Goal: Register for event/course

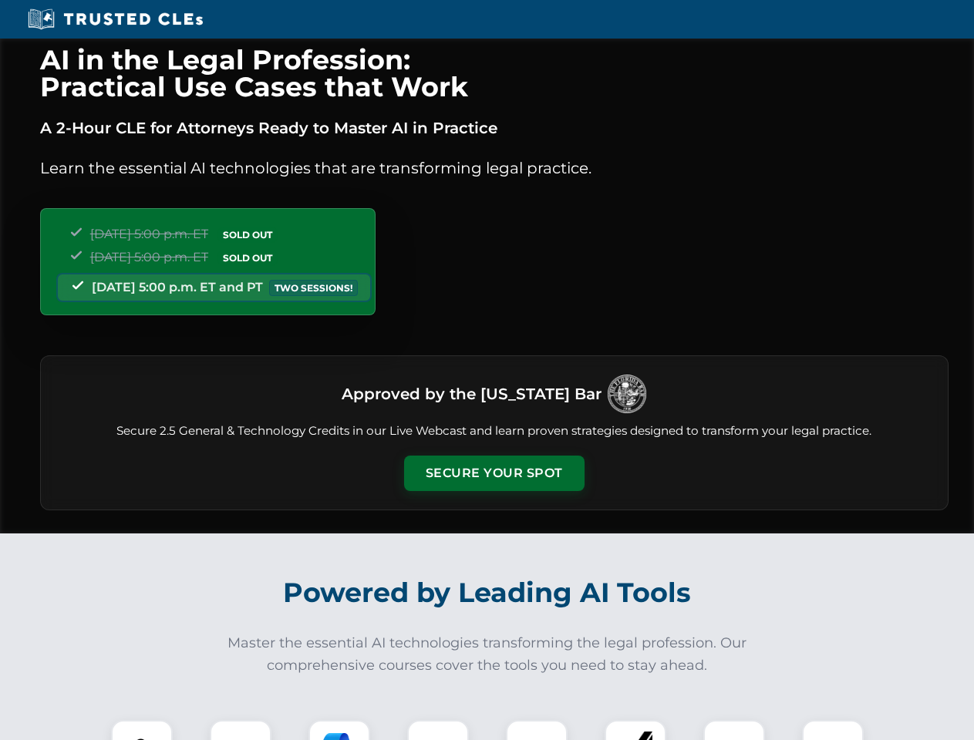
click at [493, 473] on button "Secure Your Spot" at bounding box center [494, 473] width 180 height 35
click at [142, 730] on img at bounding box center [141, 751] width 45 height 45
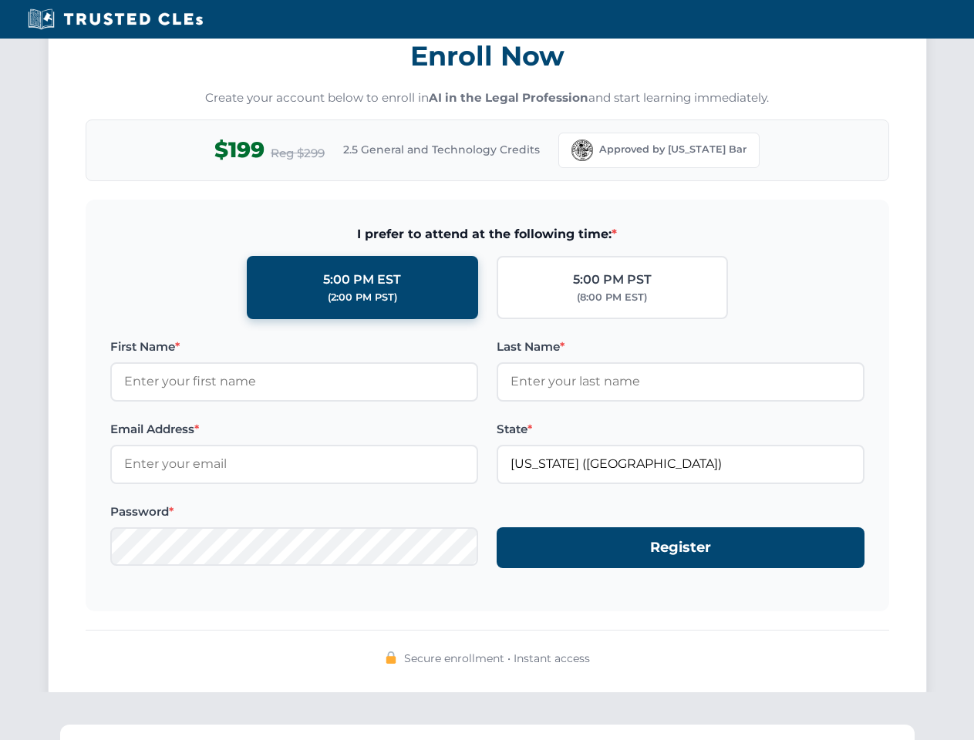
scroll to position [1513, 0]
